Goal: Transaction & Acquisition: Download file/media

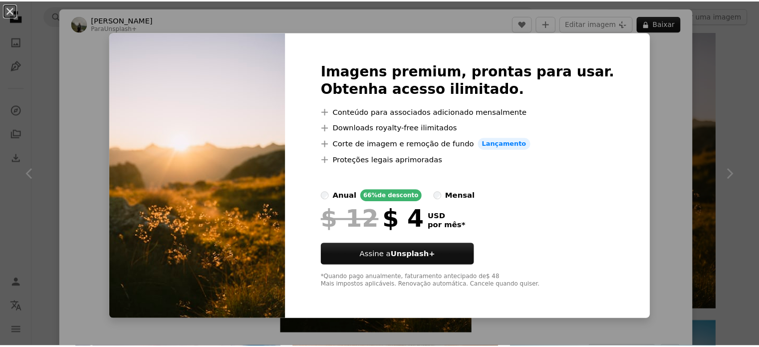
scroll to position [44, 0]
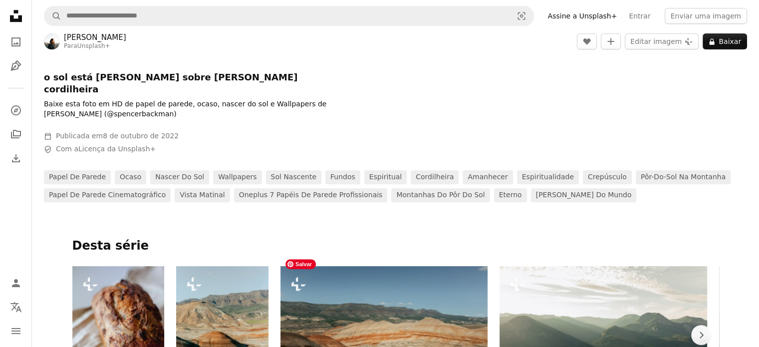
scroll to position [110, 0]
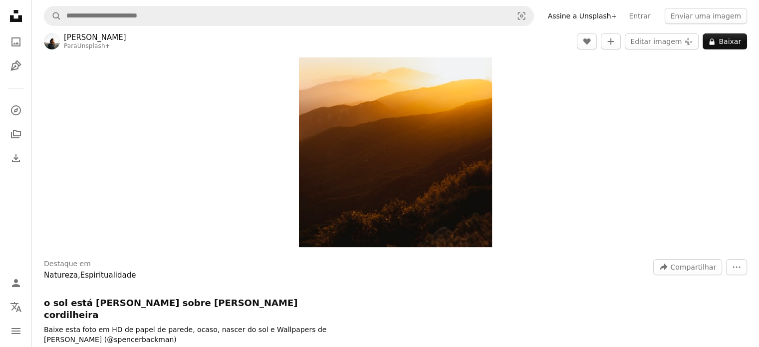
click at [17, 17] on icon "Unsplash logo Página inicial da Unsplash" at bounding box center [16, 16] width 20 height 20
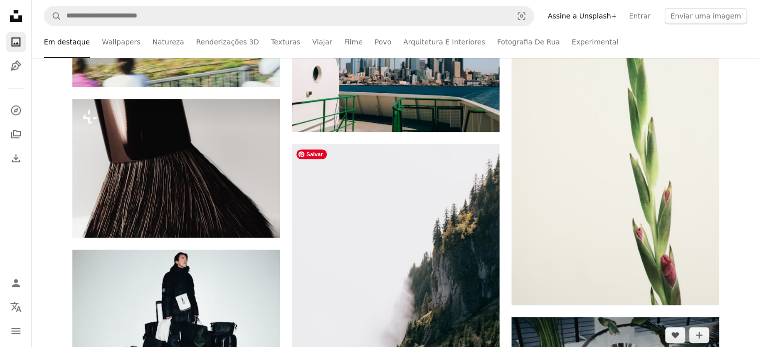
scroll to position [799, 0]
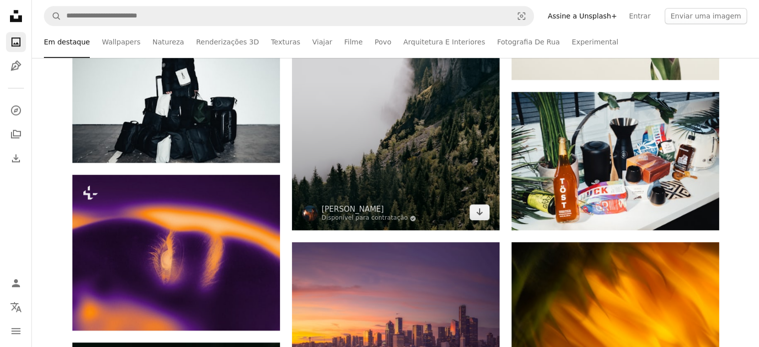
click at [343, 143] on img at bounding box center [396, 74] width 208 height 311
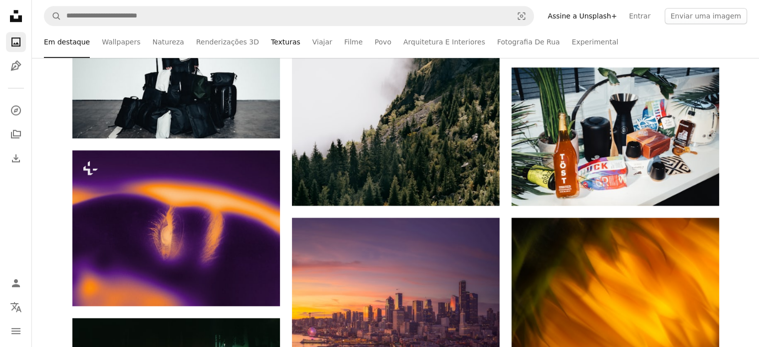
scroll to position [749, 0]
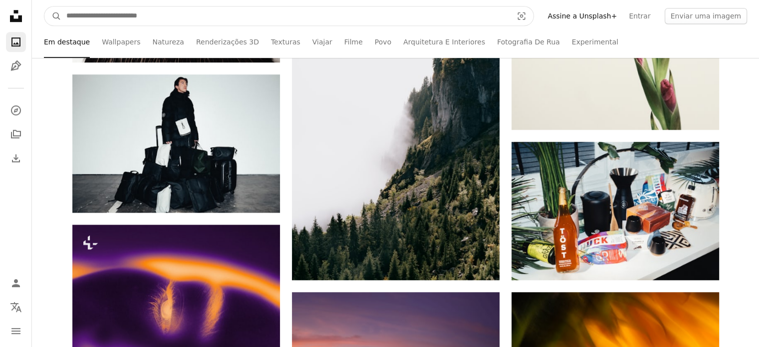
click at [479, 18] on input "Pesquise conteúdo visual em todo o site" at bounding box center [285, 15] width 448 height 19
type input "**********"
click button "A magnifying glass" at bounding box center [52, 15] width 17 height 19
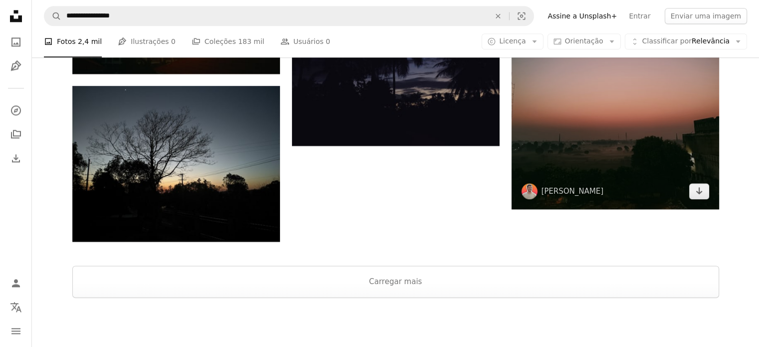
scroll to position [1348, 0]
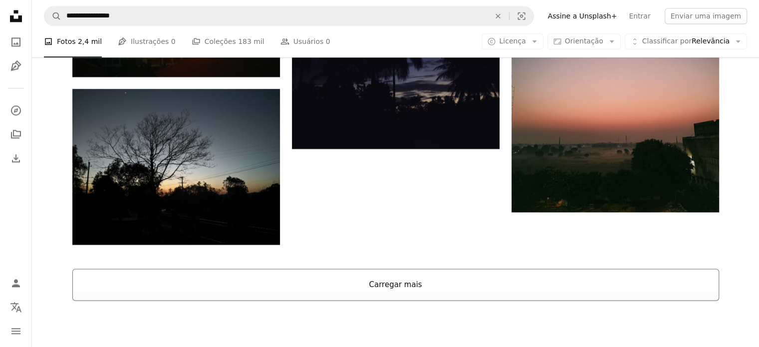
click at [437, 282] on button "Carregar mais" at bounding box center [395, 285] width 647 height 32
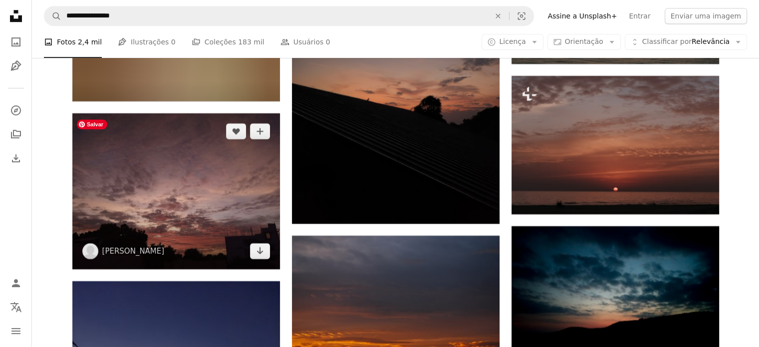
scroll to position [8186, 0]
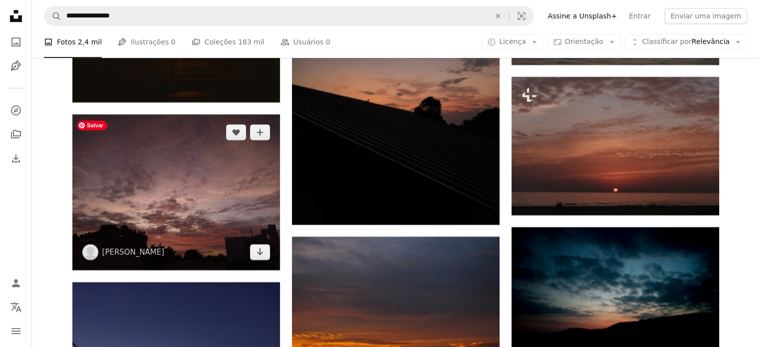
click at [181, 185] on img at bounding box center [176, 192] width 208 height 156
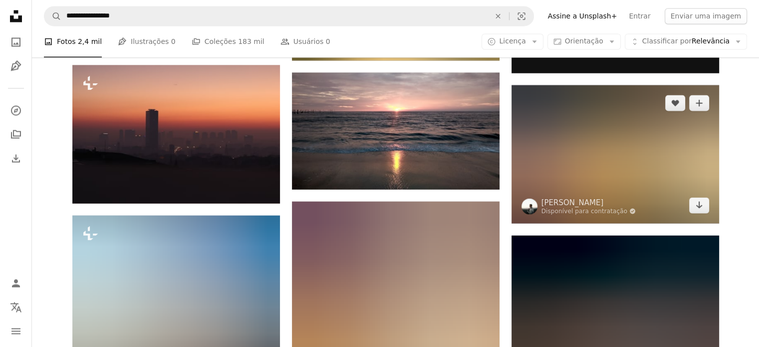
scroll to position [9284, 0]
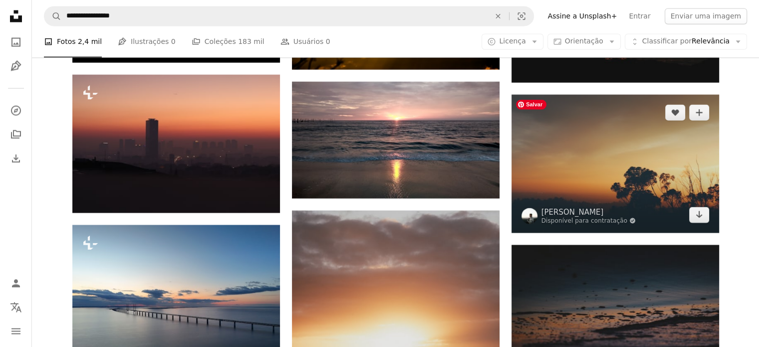
click at [615, 159] on img at bounding box center [616, 163] width 208 height 138
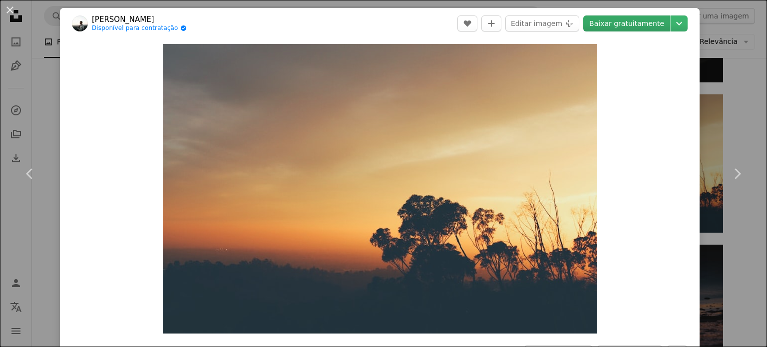
click at [619, 26] on link "Baixar gratuitamente" at bounding box center [626, 23] width 87 height 16
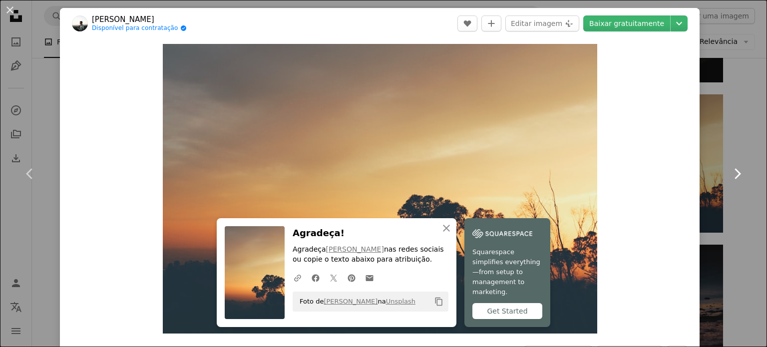
click at [729, 174] on icon "Chevron right" at bounding box center [737, 174] width 16 height 16
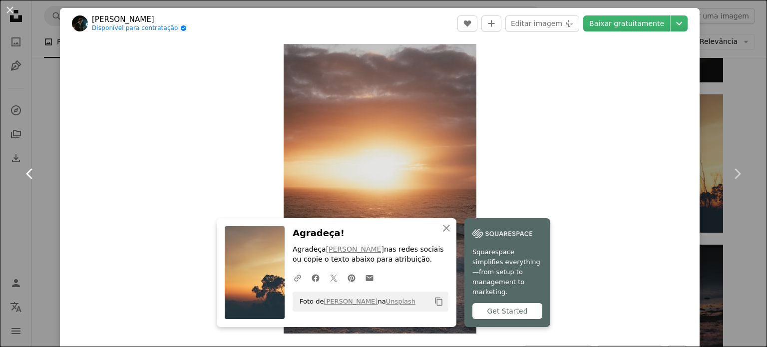
click at [29, 171] on icon at bounding box center [29, 173] width 6 height 10
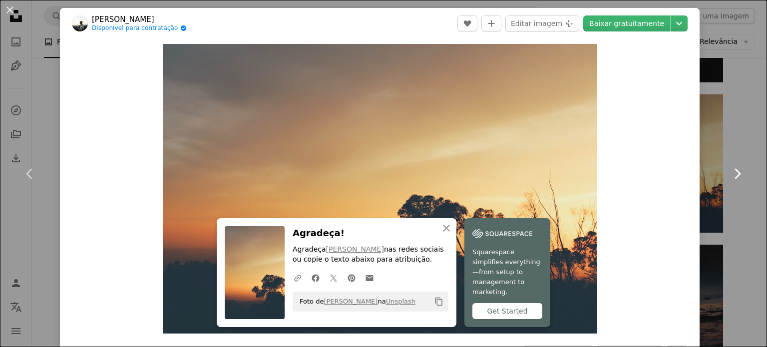
click at [728, 127] on link "Chevron right" at bounding box center [737, 174] width 60 height 96
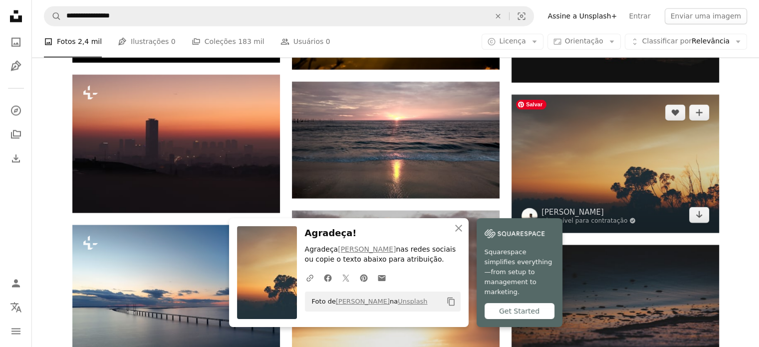
scroll to position [9484, 0]
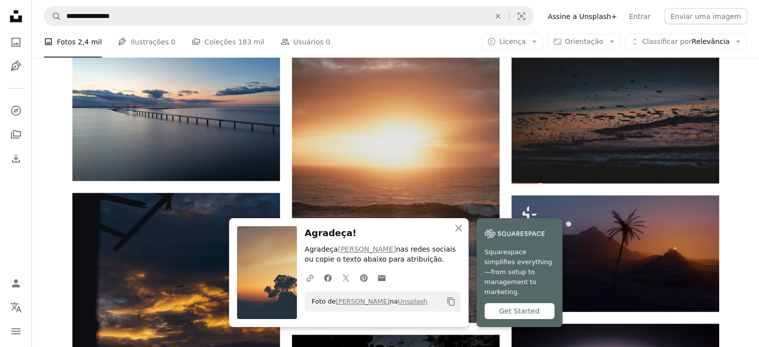
click at [465, 234] on button "An X shape Fechar" at bounding box center [459, 228] width 20 height 20
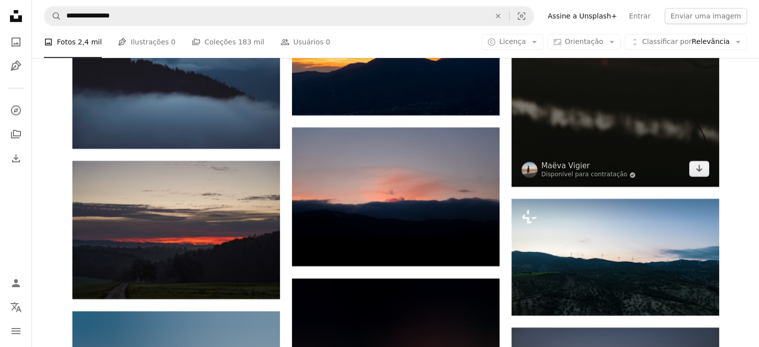
scroll to position [46022, 0]
